Goal: Find specific page/section: Find specific page/section

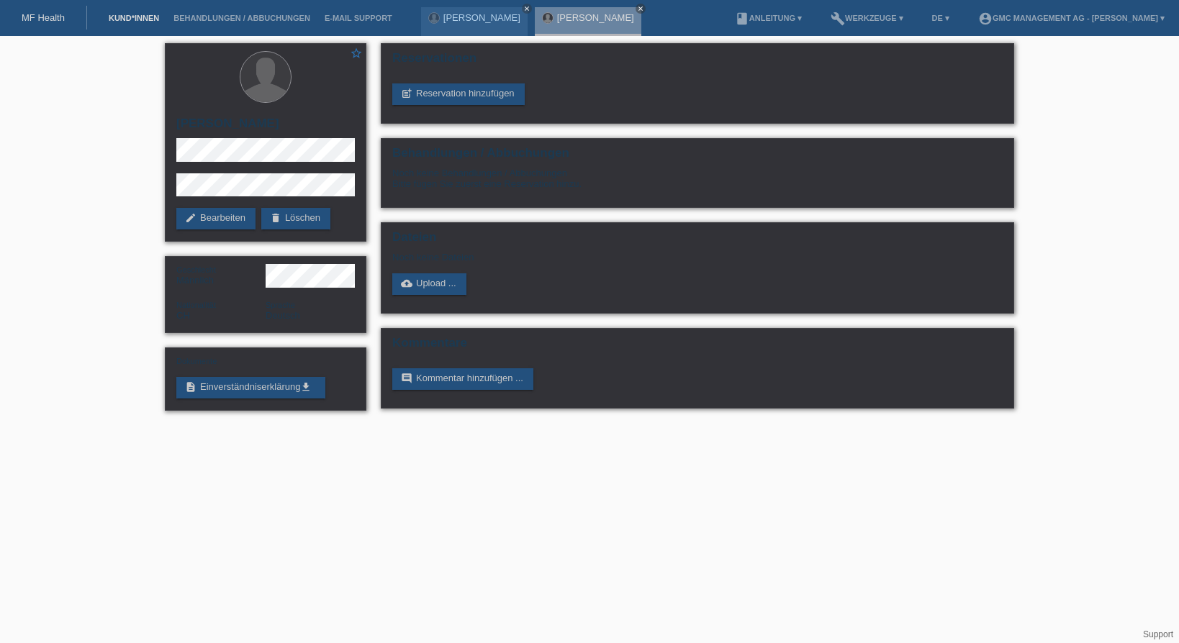
click at [129, 19] on link "Kund*innen" at bounding box center [133, 18] width 65 height 9
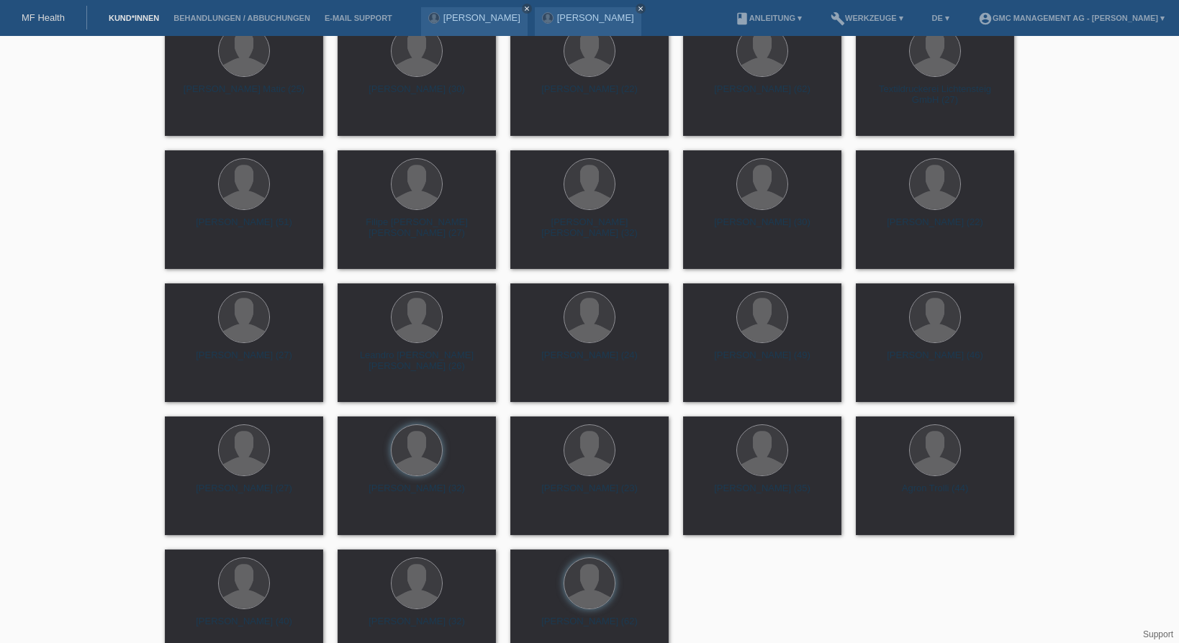
scroll to position [339, 0]
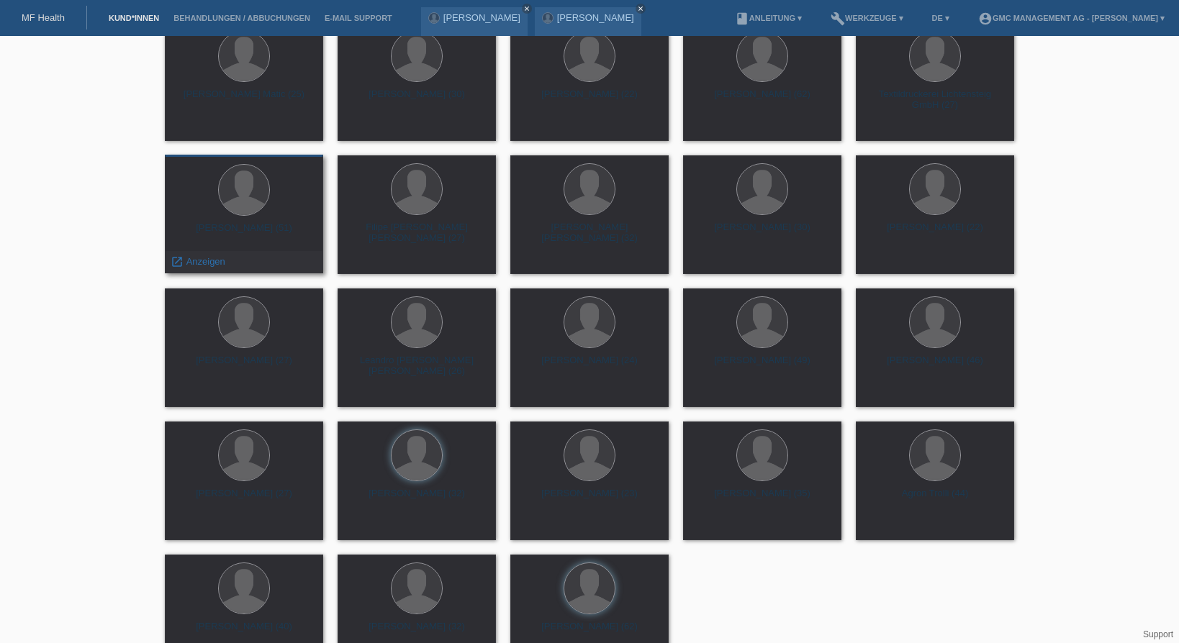
click at [281, 225] on div "Evgeny Gorbunov (51)" at bounding box center [243, 233] width 135 height 23
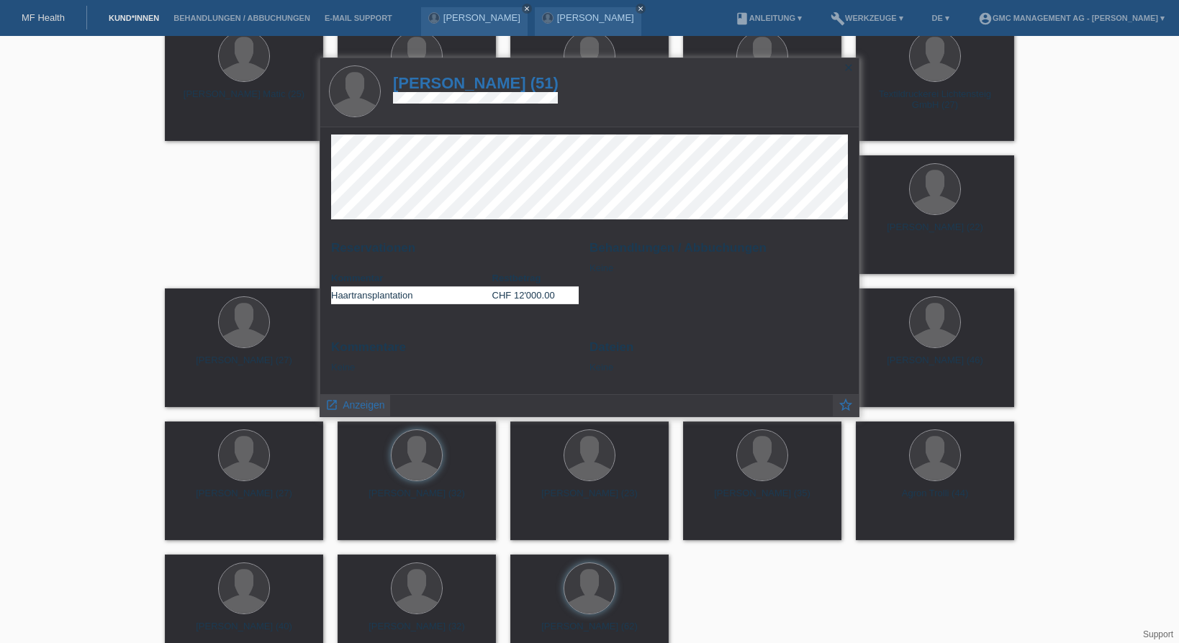
click at [356, 411] on span "Anzeigen" at bounding box center [363, 405] width 42 height 12
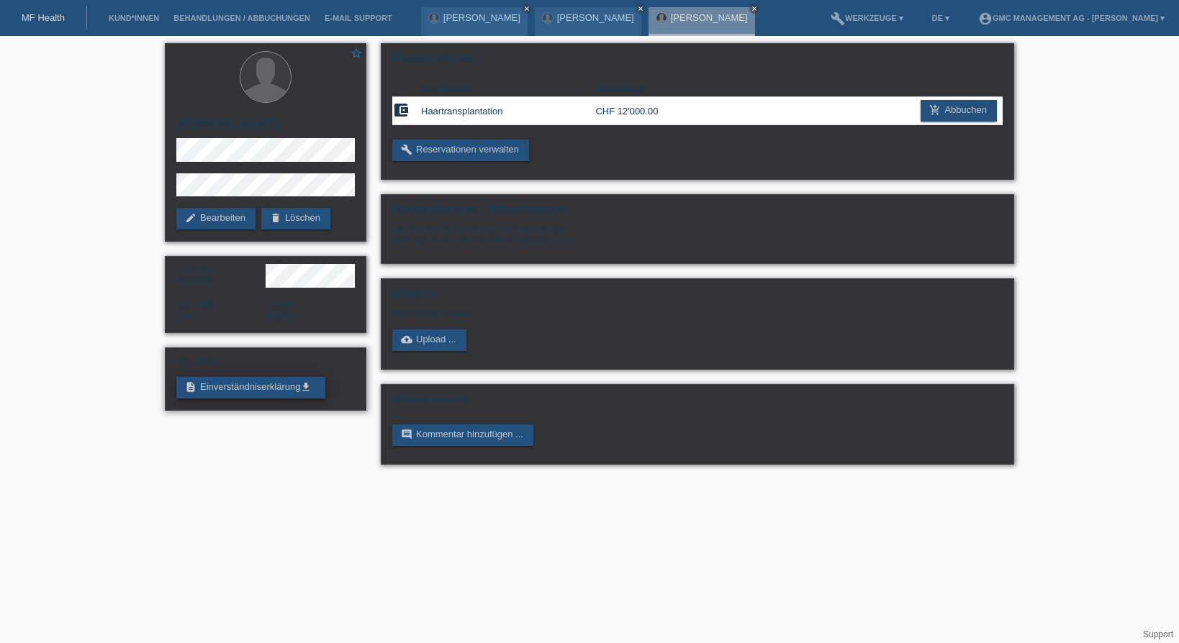
click at [248, 391] on link "description Einverständniserklärung get_app" at bounding box center [250, 388] width 149 height 22
